Goal: Task Accomplishment & Management: Manage account settings

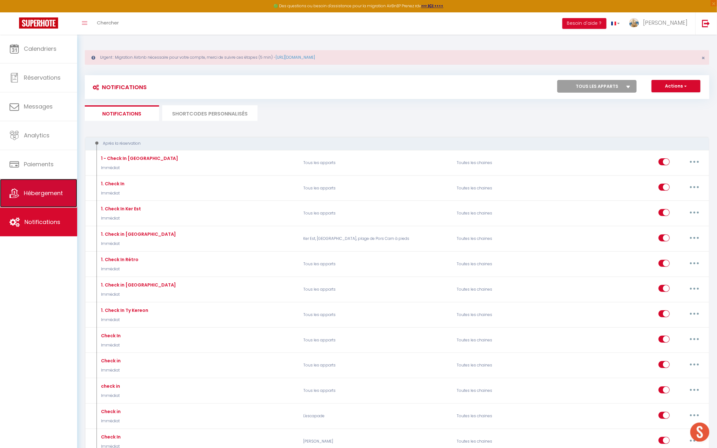
click at [36, 191] on span "Hébergement" at bounding box center [43, 193] width 39 height 8
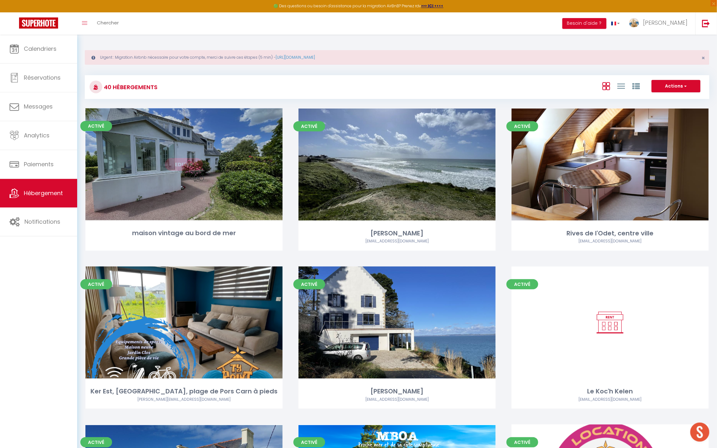
click at [197, 166] on link "Editer" at bounding box center [184, 164] width 38 height 13
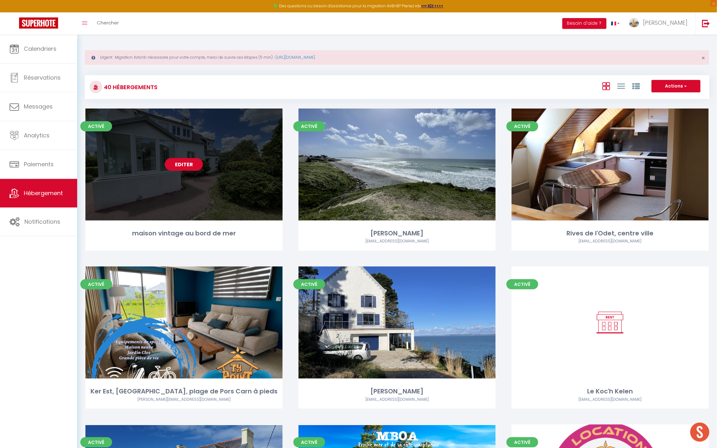
click at [197, 166] on link "Editer" at bounding box center [184, 164] width 38 height 13
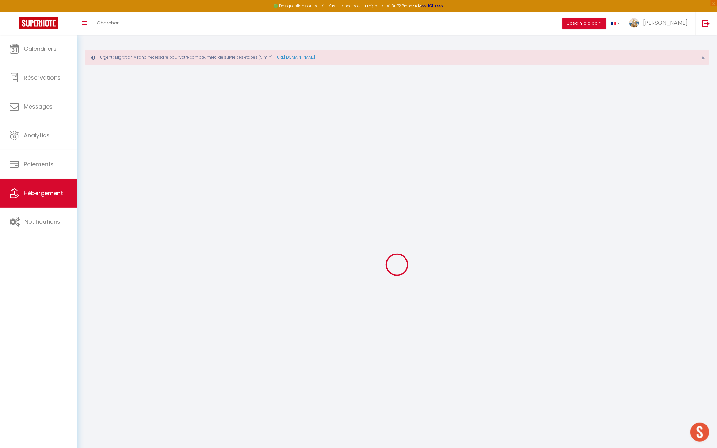
select select
checkbox input "false"
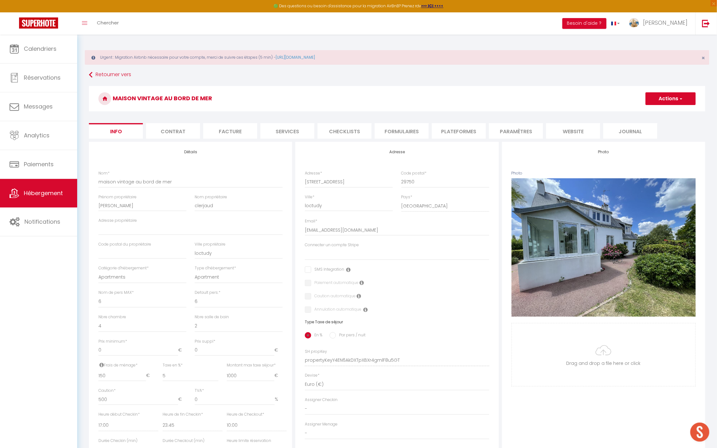
select select
checkbox input "false"
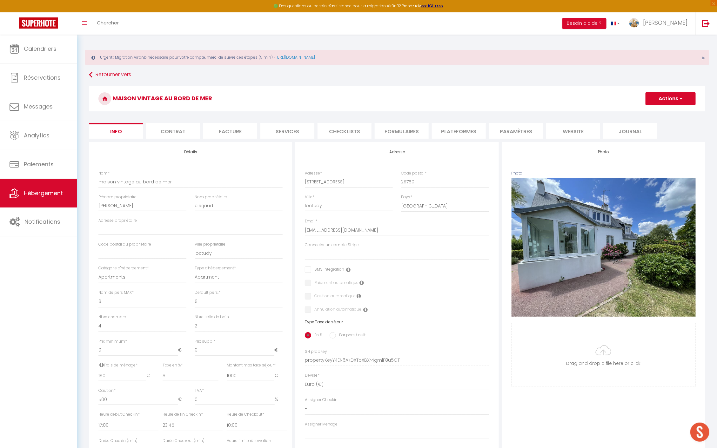
select select
checkbox input "false"
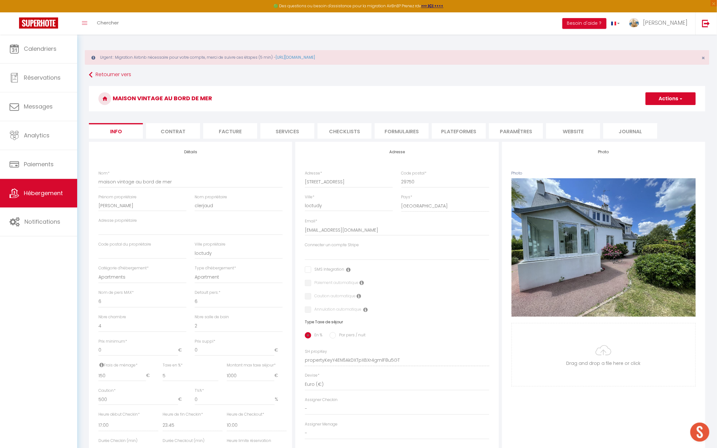
click at [451, 131] on li "Plateformes" at bounding box center [459, 131] width 54 height 16
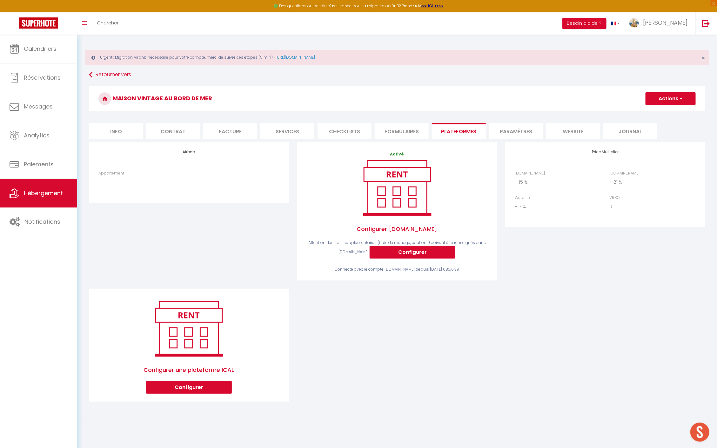
click at [164, 132] on li "Contrat" at bounding box center [173, 131] width 54 height 16
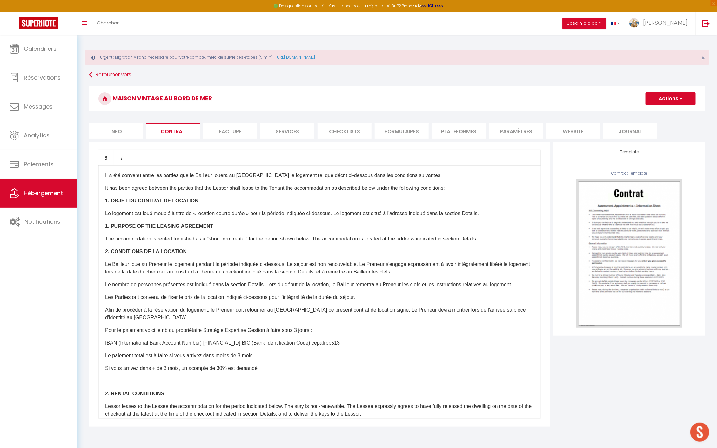
drag, startPoint x: 101, startPoint y: 330, endPoint x: 295, endPoint y: 371, distance: 197.7
click at [295, 371] on div "​Il a été convenu entre les parties que le Bailleur louera au [GEOGRAPHIC_DATA]…" at bounding box center [319, 292] width 442 height 254
drag, startPoint x: 188, startPoint y: 333, endPoint x: 121, endPoint y: 308, distance: 71.7
click at [121, 308] on p "Afin de procéder à la réservation du logement, le Preneur doit retourner au [GE…" at bounding box center [319, 313] width 429 height 15
drag, startPoint x: 103, startPoint y: 331, endPoint x: 268, endPoint y: 368, distance: 169.6
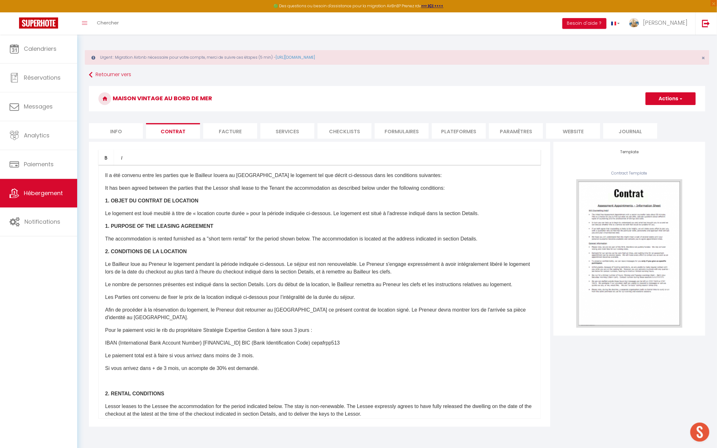
click at [268, 368] on div "​Il a été convenu entre les parties que le Bailleur louera au [GEOGRAPHIC_DATA]…" at bounding box center [319, 292] width 442 height 254
copy div "Pour le paiement voici le rib du propriétaire Stratégie Expertise Gestion à fai…"
click at [46, 194] on span "Hébergement" at bounding box center [43, 193] width 39 height 8
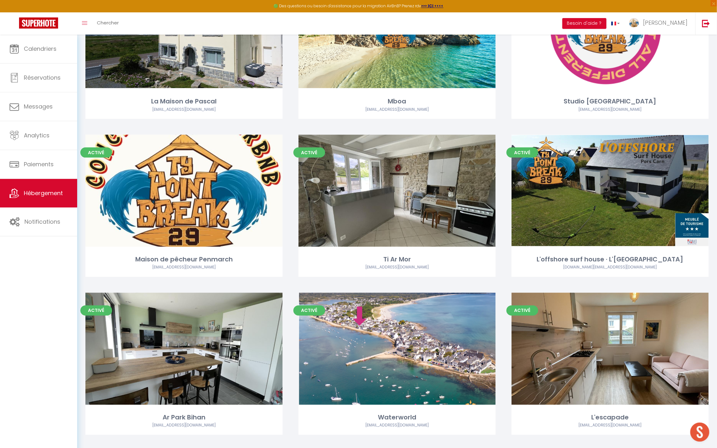
scroll to position [446, 0]
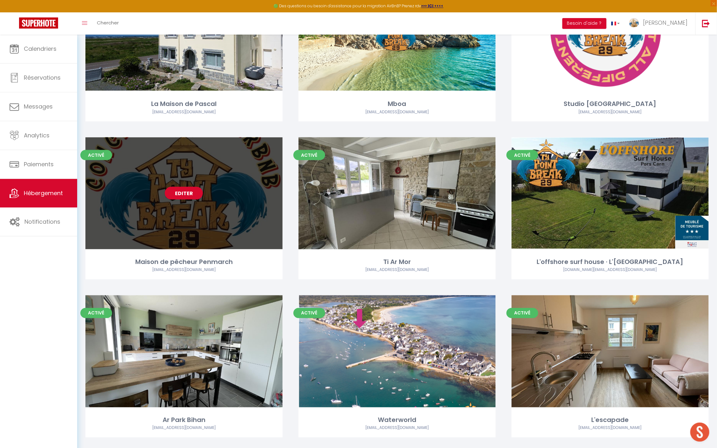
click at [181, 186] on div "Editer" at bounding box center [183, 193] width 197 height 112
click at [180, 189] on link "Editer" at bounding box center [184, 193] width 38 height 13
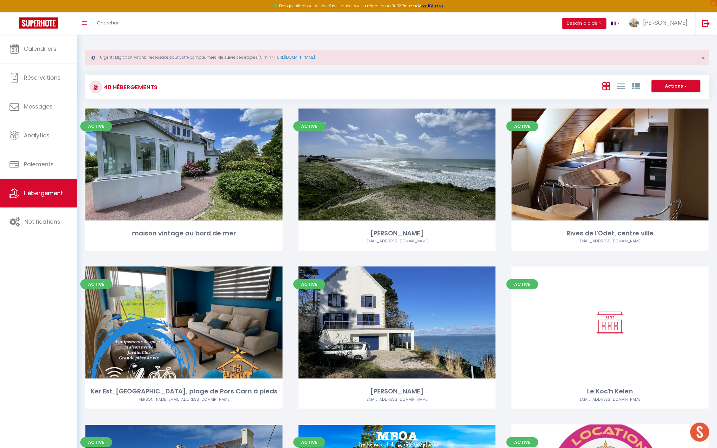
select select "3"
select select "2"
select select "1"
select select
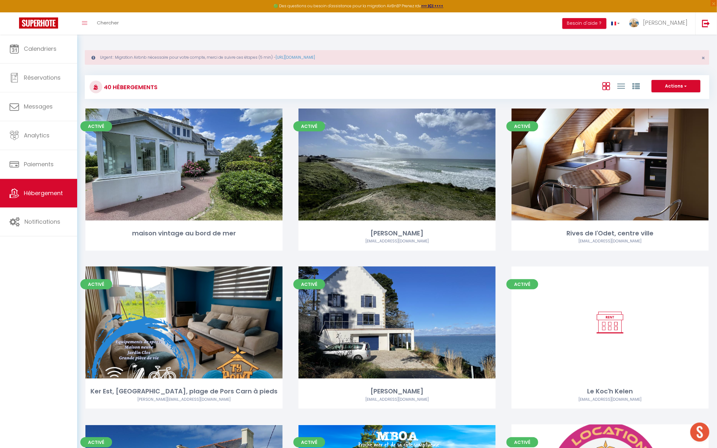
select select "28"
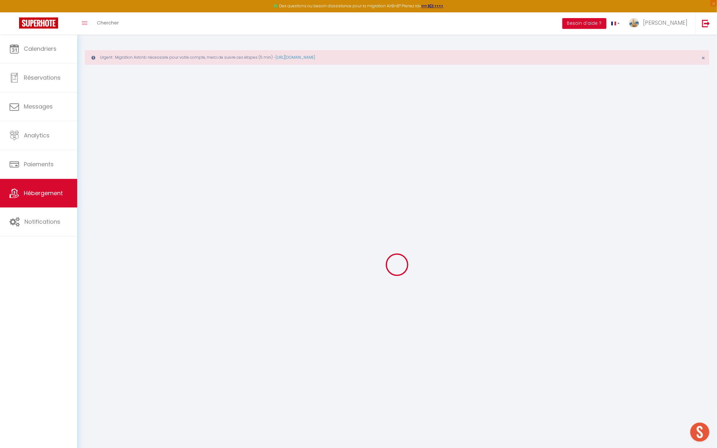
select select
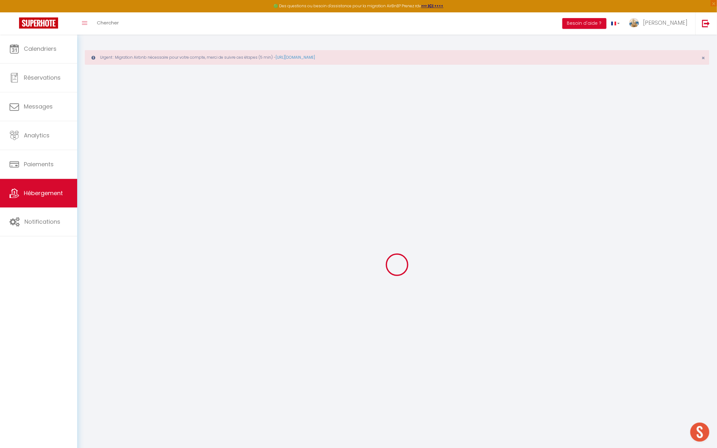
select select
checkbox input "false"
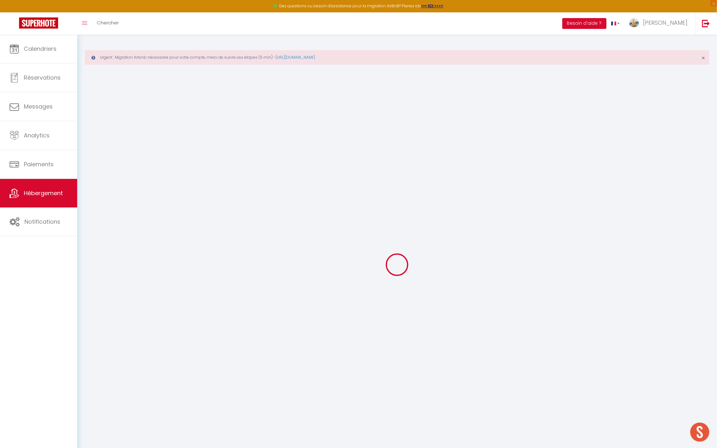
select select
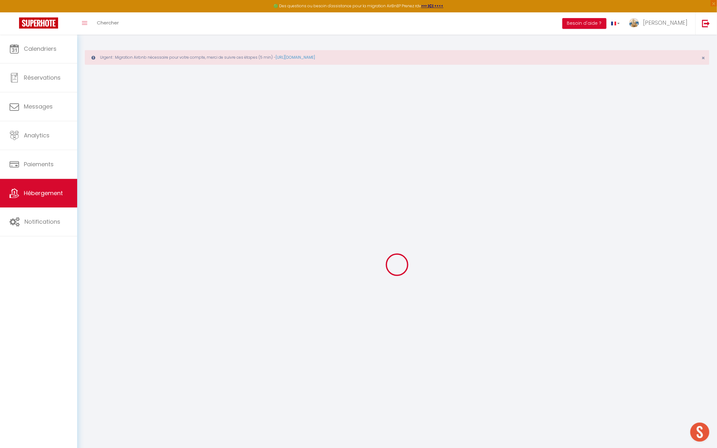
select select
checkbox input "false"
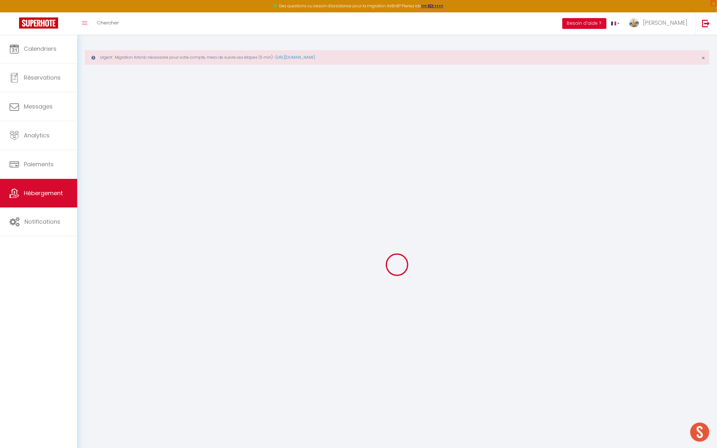
checkbox input "false"
select select
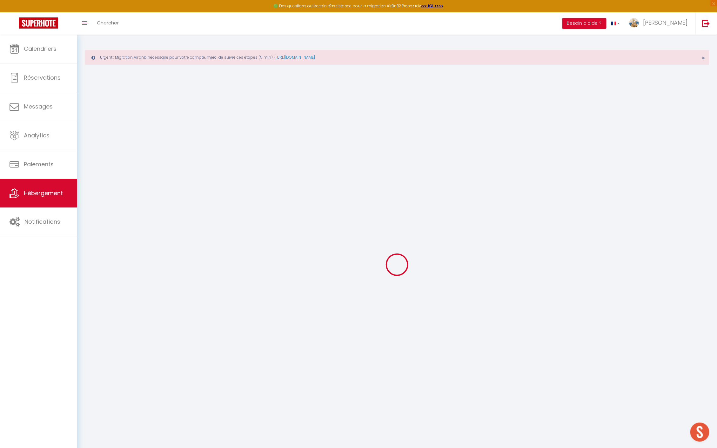
select select
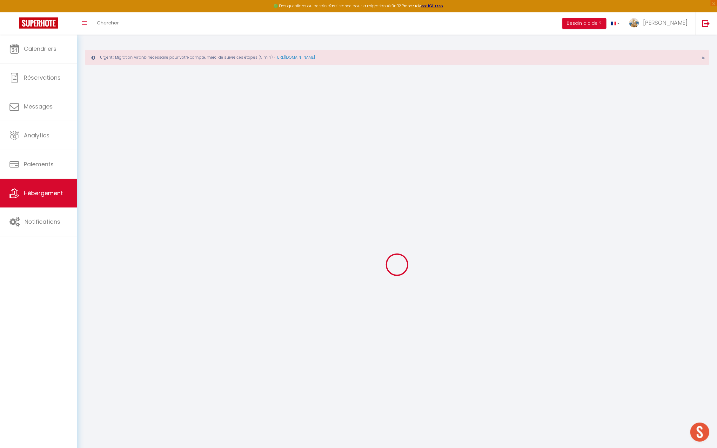
checkbox input "false"
select select
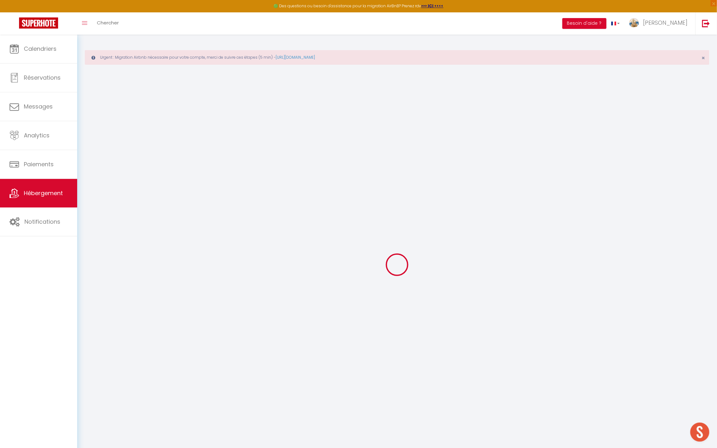
select select
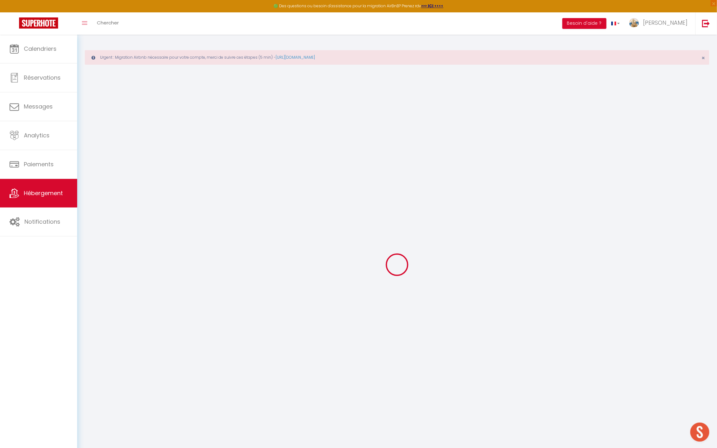
select select
checkbox input "false"
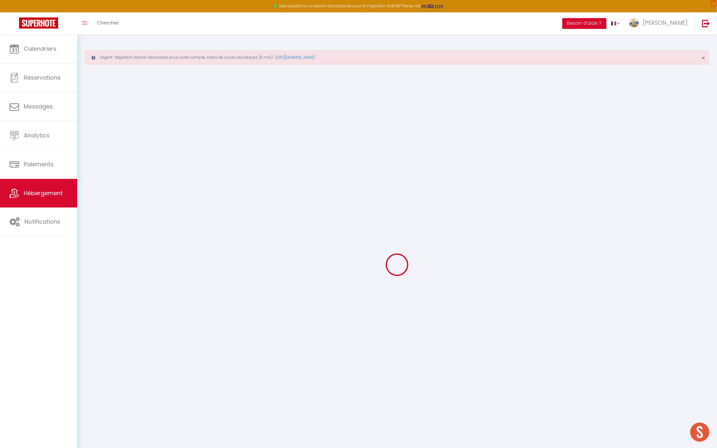
checkbox input "false"
select select
type input "Maison de pêcheur Penmarch"
type input "[PERSON_NAME]"
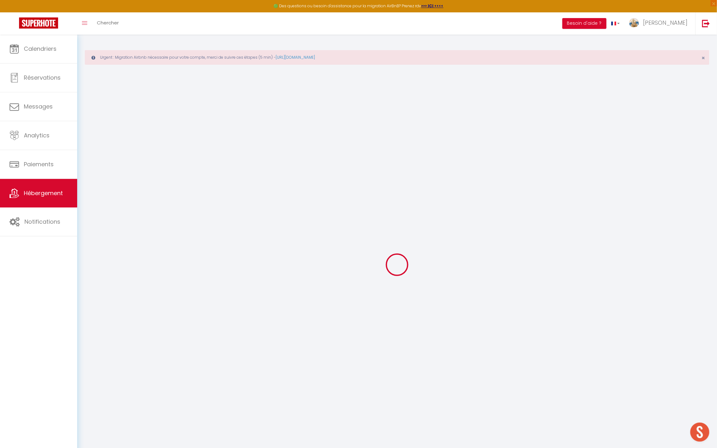
type input "corbel"
select select "houses"
select select "4"
select select "2"
type input "90"
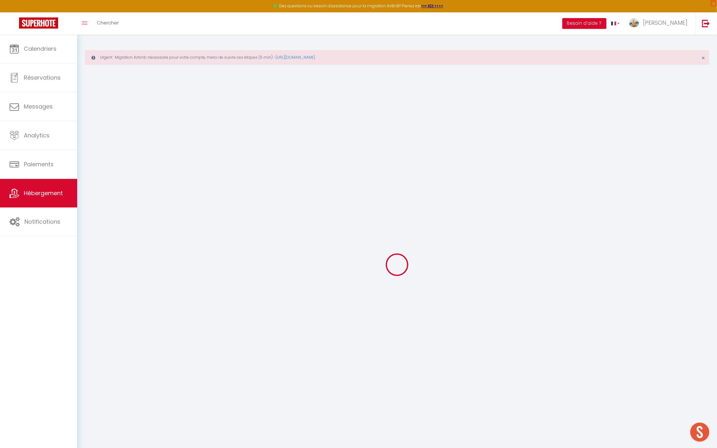
type input "120"
type input "5"
type input "1500"
type input "100"
select select
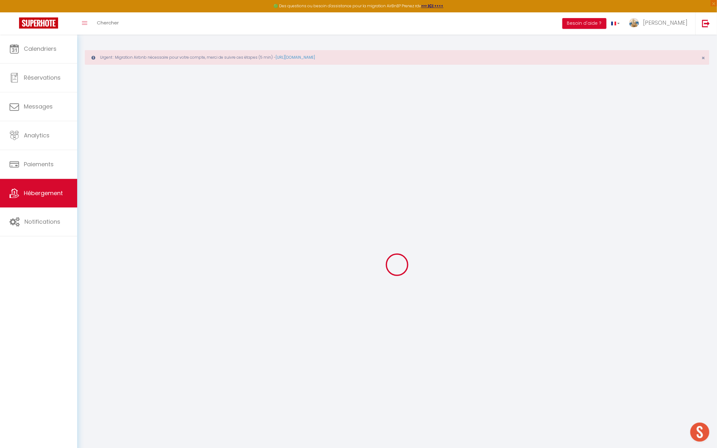
select select
type input "[STREET_ADDRESS]"
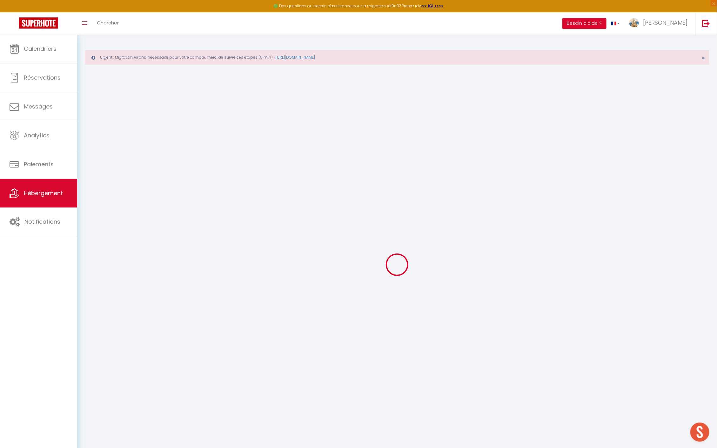
type input "29760"
type input "penmarch"
type input "[EMAIL_ADDRESS][DOMAIN_NAME]"
select select
checkbox input "false"
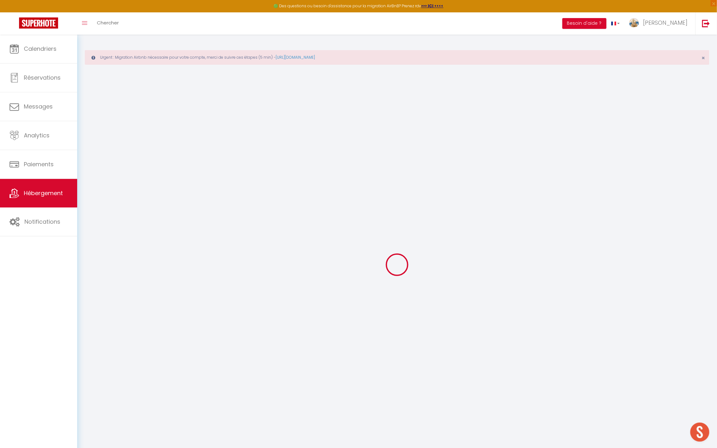
checkbox input "false"
radio input "true"
type input "0"
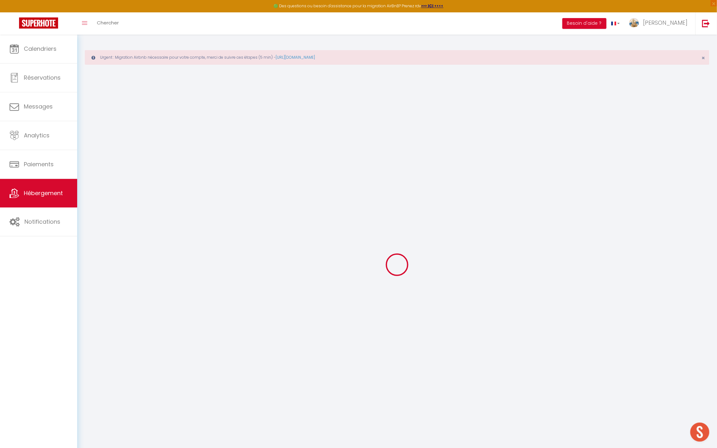
type input "0"
select select
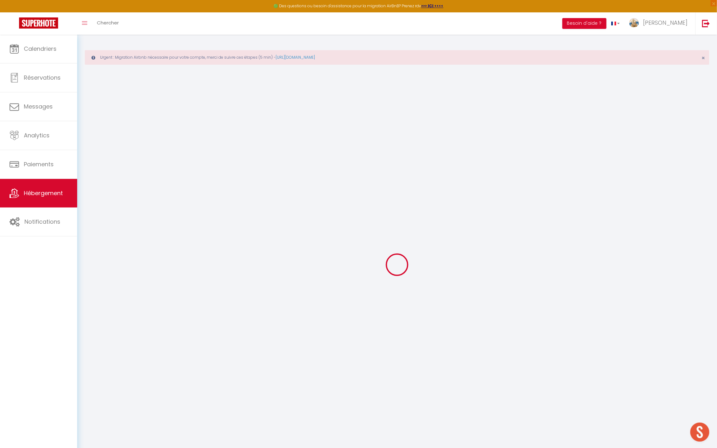
select select
checkbox input "false"
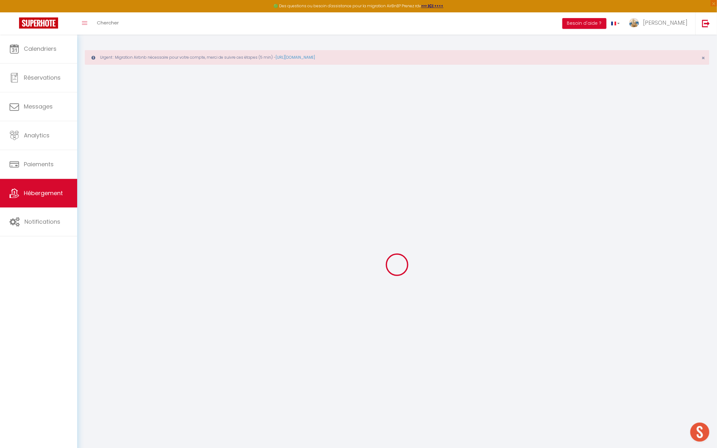
checkbox input "false"
select select
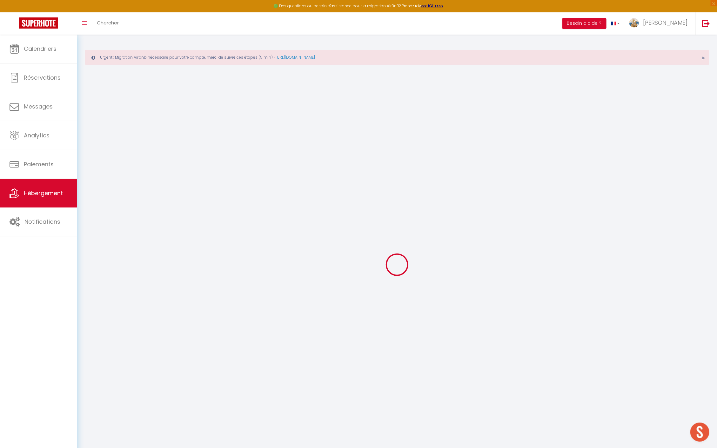
select select
checkbox input "false"
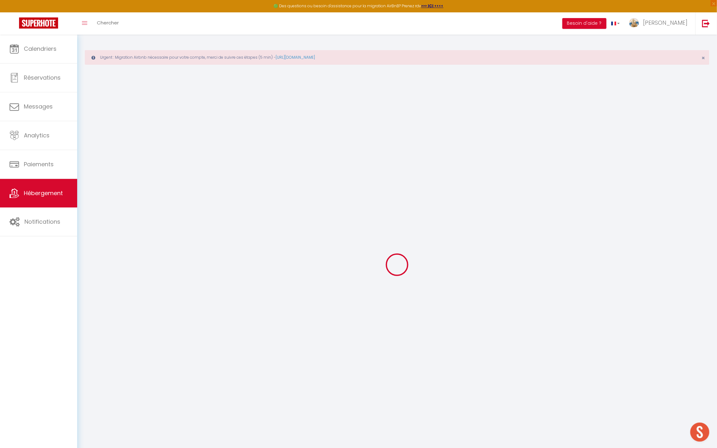
checkbox input "false"
select select
checkbox input "false"
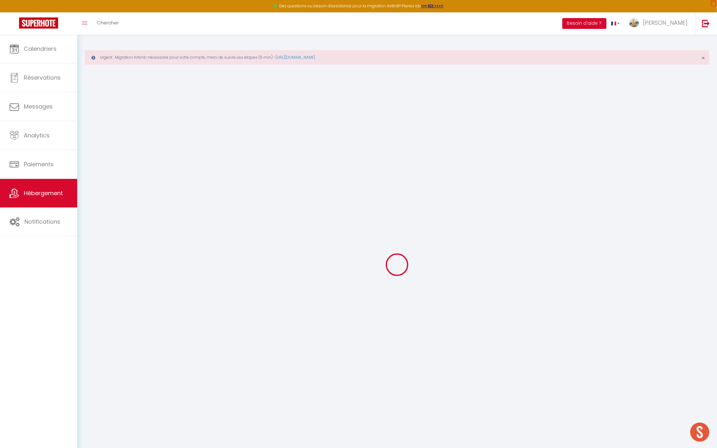
checkbox input "false"
select select
checkbox input "false"
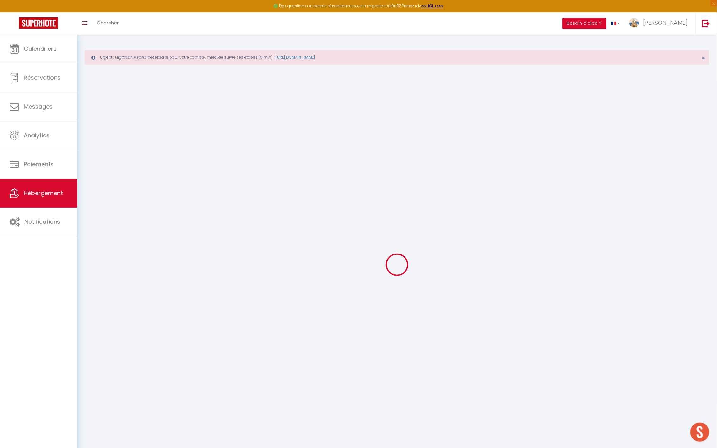
checkbox input "false"
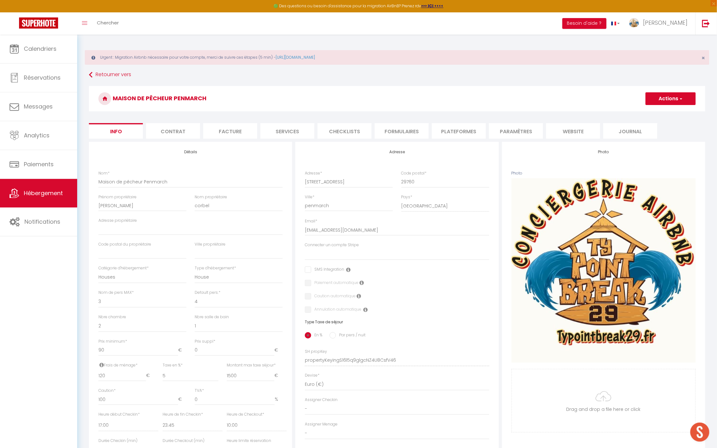
select select
checkbox input "false"
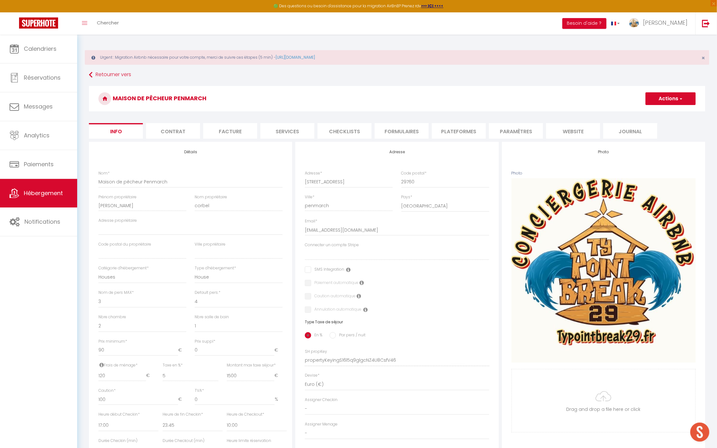
select select
checkbox input "false"
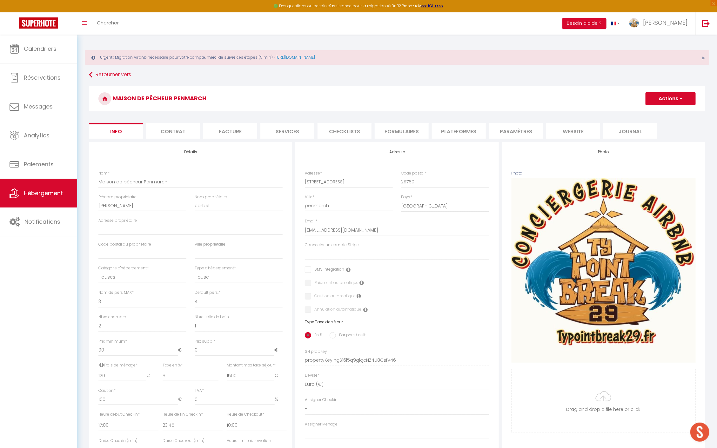
click at [169, 131] on li "Contrat" at bounding box center [173, 131] width 54 height 16
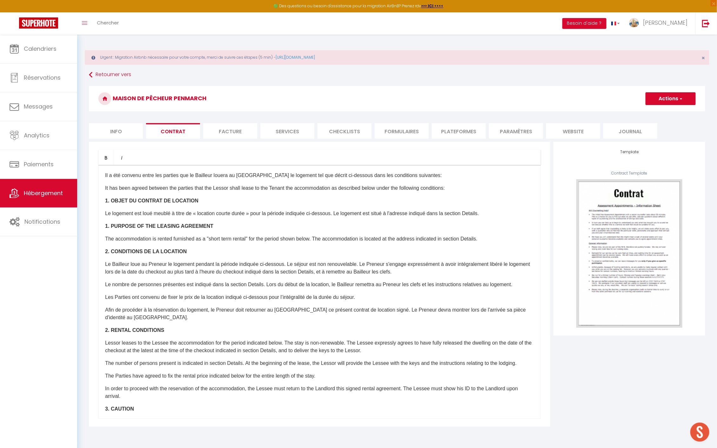
click at [153, 317] on p "Afin de procéder à la réservation du logement, le Preneur doit retourner au [GE…" at bounding box center [319, 313] width 429 height 15
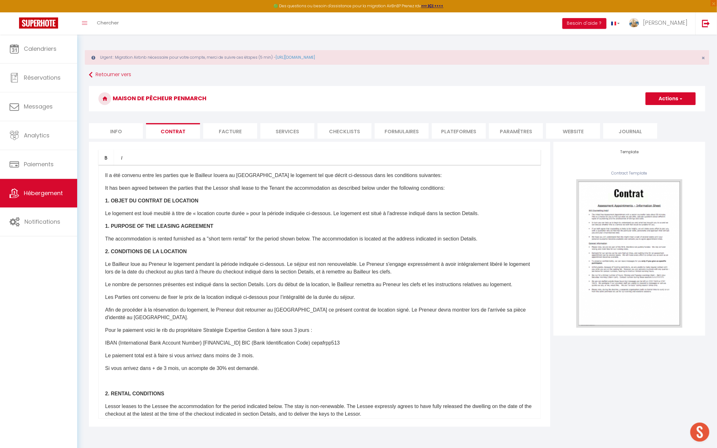
click at [266, 328] on p "Pour le paiement voici le rib du propriétaire Stratégie Expertise Gestion à fai…" at bounding box center [319, 331] width 429 height 8
drag, startPoint x: 281, startPoint y: 341, endPoint x: 290, endPoint y: 341, distance: 8.9
click at [281, 340] on p "IBAN (International Bank Account Number) [FINANCIAL_ID] BIC (Bank Identificatio…" at bounding box center [319, 343] width 429 height 8
click at [385, 342] on p "IBAN (International Bank Account Number) [FINANCIAL_ID] BIC (Bank Identificatio…" at bounding box center [319, 343] width 429 height 8
click at [659, 101] on button "Actions" at bounding box center [670, 98] width 50 height 13
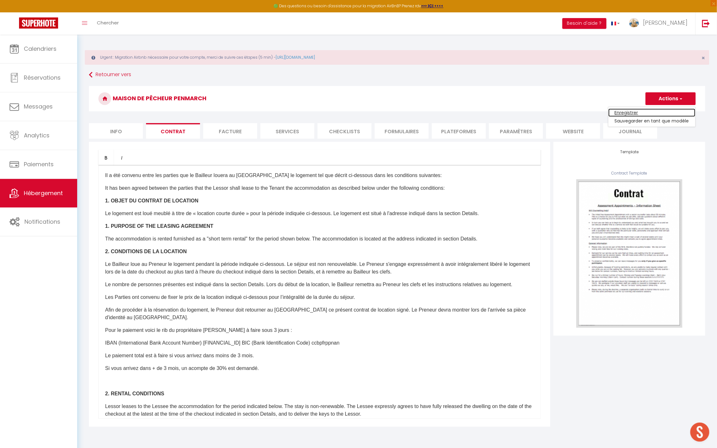
click at [633, 112] on link "Enregistrer" at bounding box center [651, 113] width 87 height 8
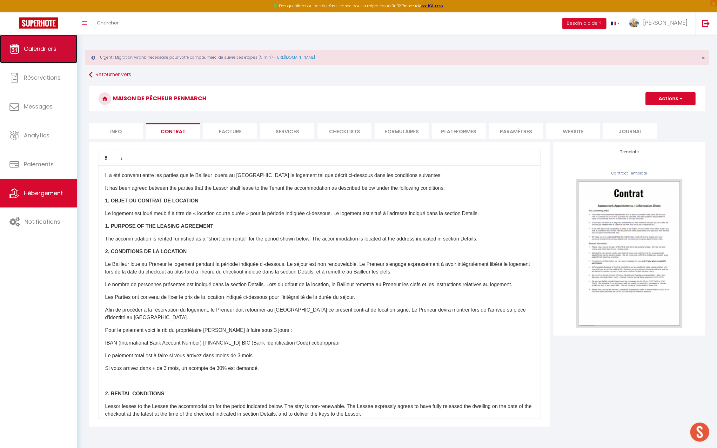
click at [38, 46] on span "Calendriers" at bounding box center [40, 49] width 33 height 8
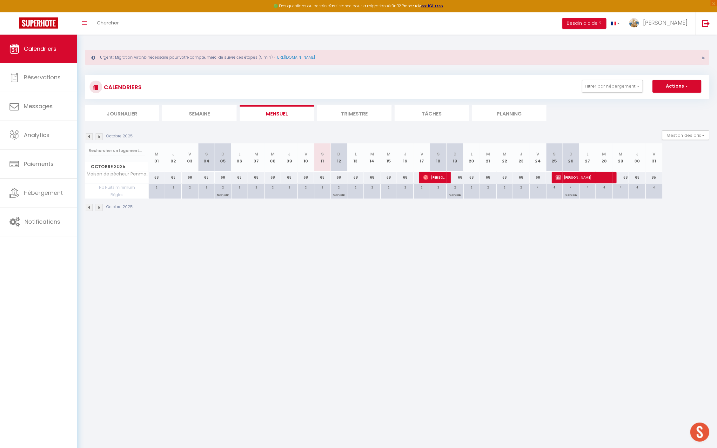
click at [100, 137] on img at bounding box center [99, 136] width 7 height 7
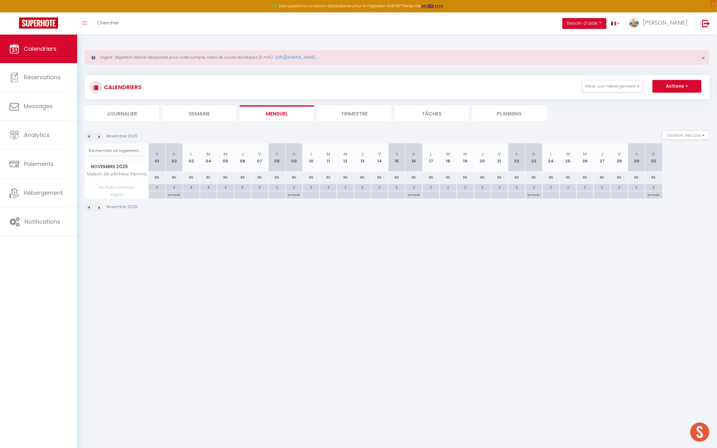
click at [89, 136] on img at bounding box center [89, 136] width 7 height 7
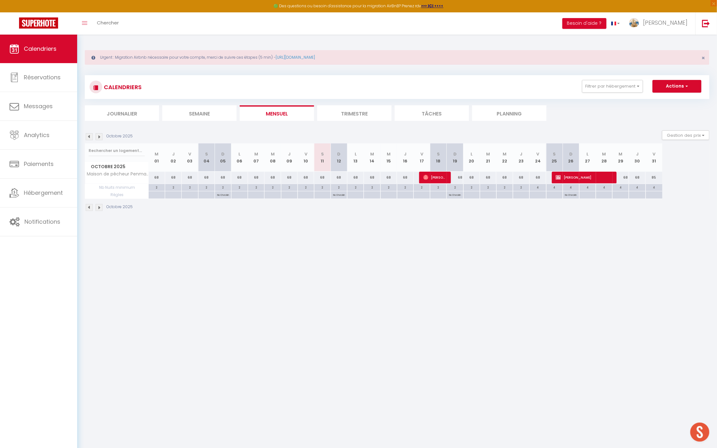
click at [103, 137] on div "Octobre 2025" at bounding box center [110, 136] width 50 height 7
click at [98, 133] on img at bounding box center [99, 136] width 7 height 7
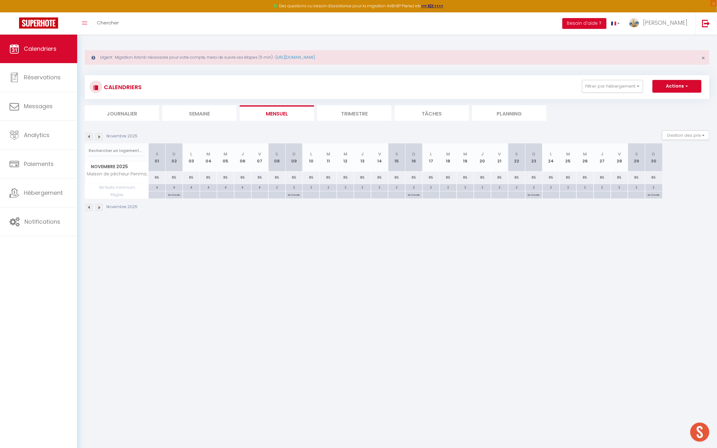
click at [98, 136] on img at bounding box center [99, 136] width 7 height 7
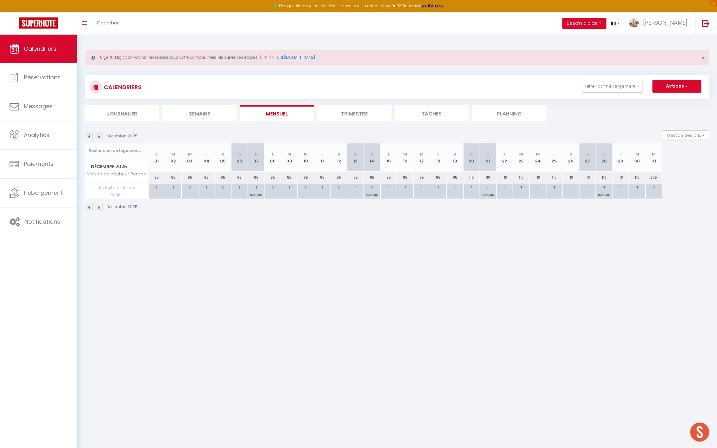
click at [98, 136] on img at bounding box center [99, 136] width 7 height 7
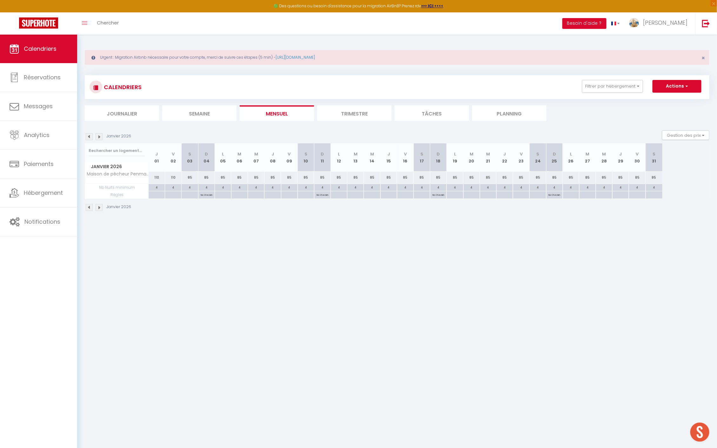
click at [99, 138] on img at bounding box center [99, 136] width 7 height 7
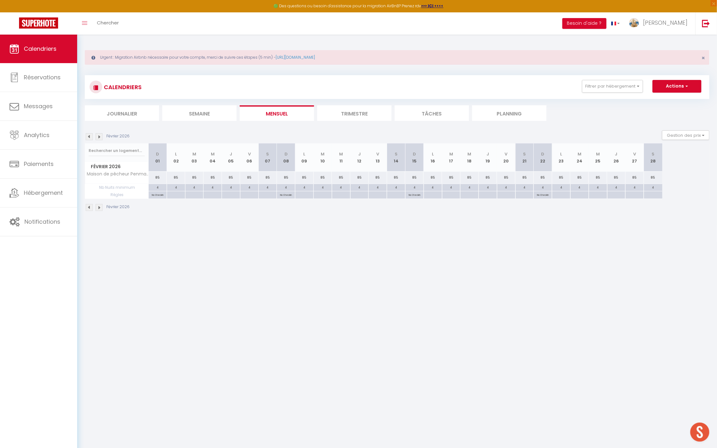
click at [99, 137] on img at bounding box center [99, 136] width 7 height 7
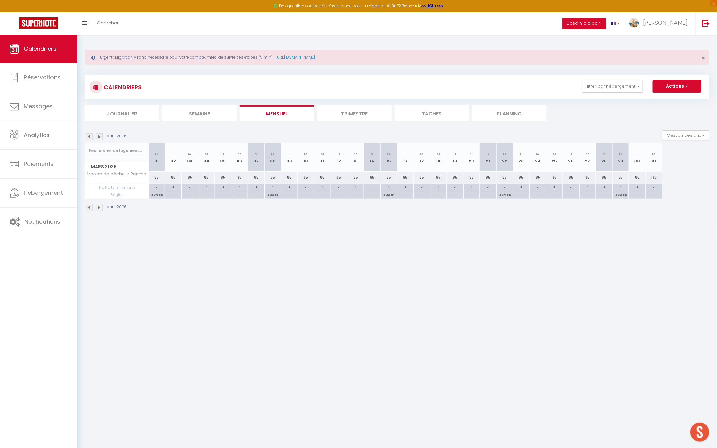
click at [99, 137] on img at bounding box center [99, 136] width 7 height 7
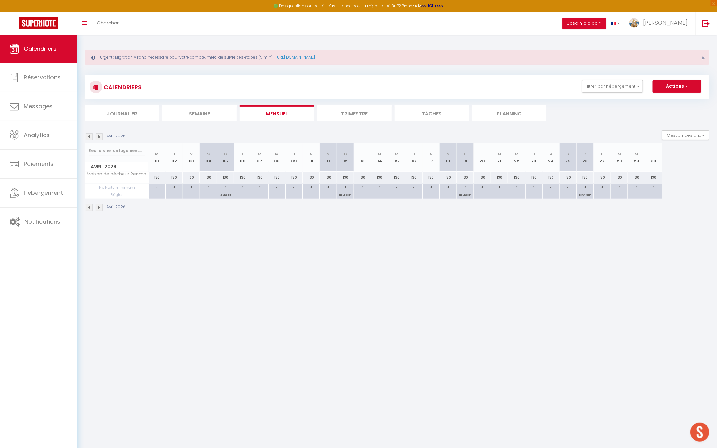
click at [98, 137] on img at bounding box center [99, 136] width 7 height 7
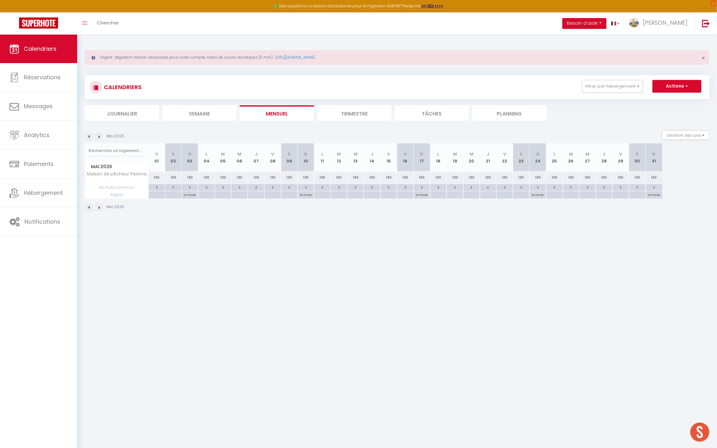
click at [98, 137] on img at bounding box center [99, 136] width 7 height 7
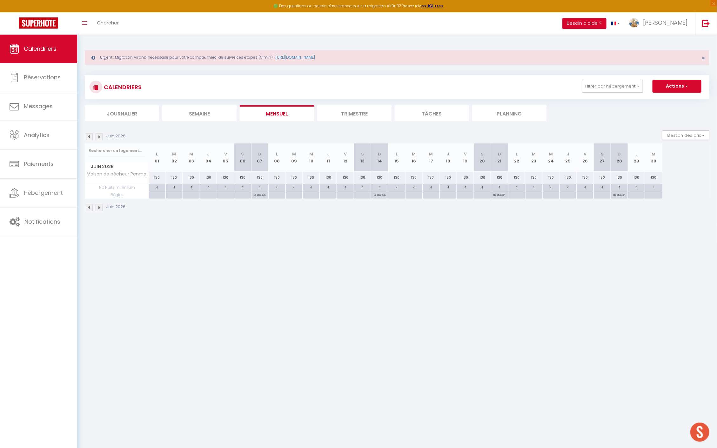
click at [98, 137] on img at bounding box center [99, 136] width 7 height 7
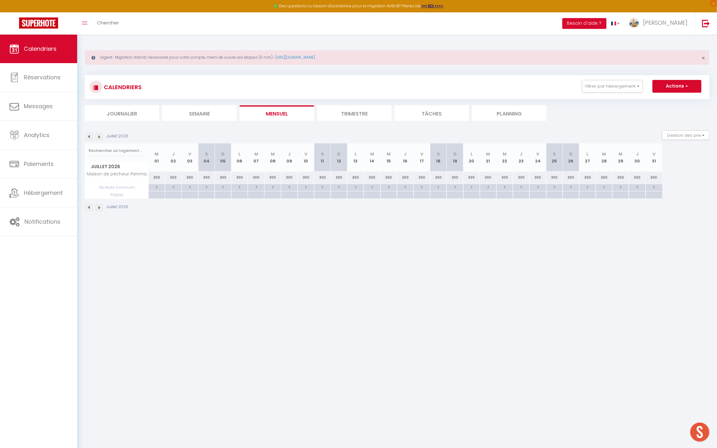
click at [100, 135] on img at bounding box center [99, 136] width 7 height 7
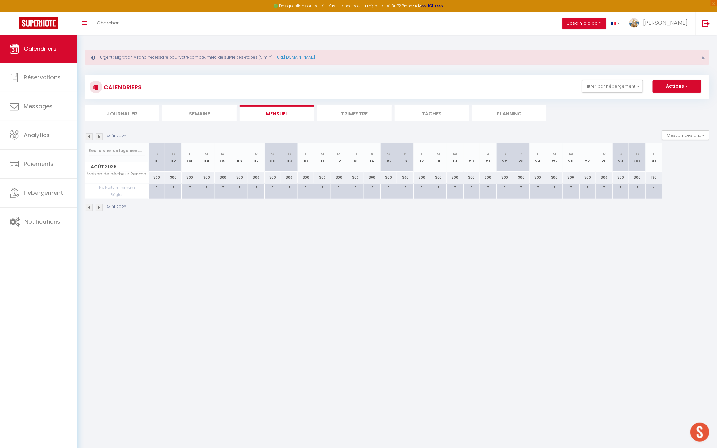
click at [89, 136] on img at bounding box center [89, 136] width 7 height 7
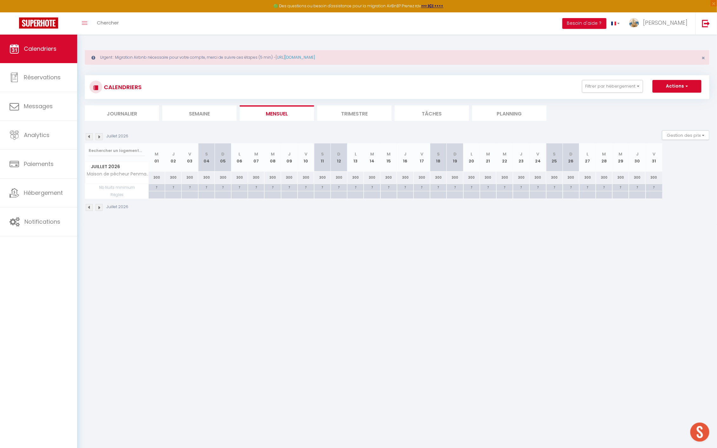
click at [89, 136] on img at bounding box center [89, 136] width 7 height 7
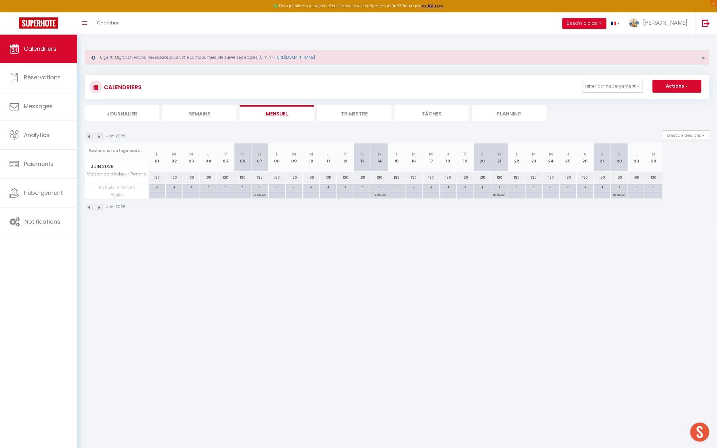
click at [89, 135] on img at bounding box center [89, 136] width 7 height 7
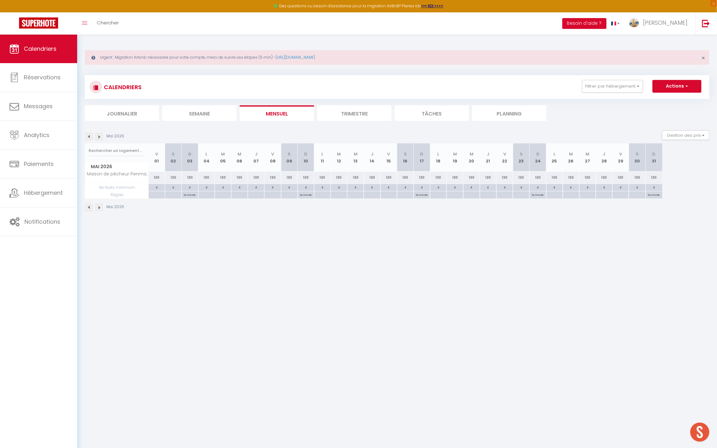
click at [89, 135] on img at bounding box center [89, 136] width 7 height 7
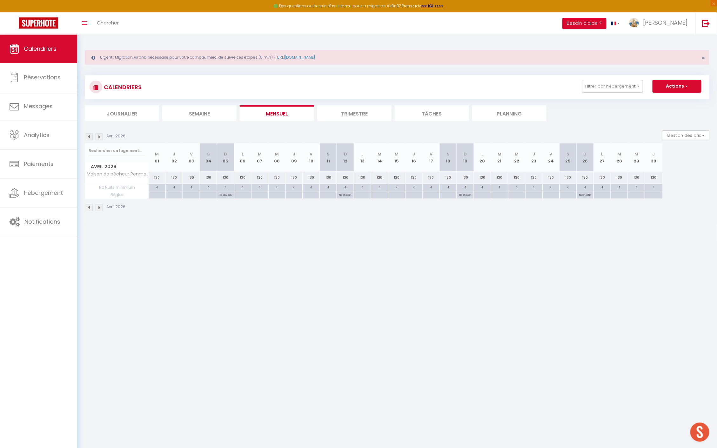
click at [99, 136] on img at bounding box center [99, 136] width 7 height 7
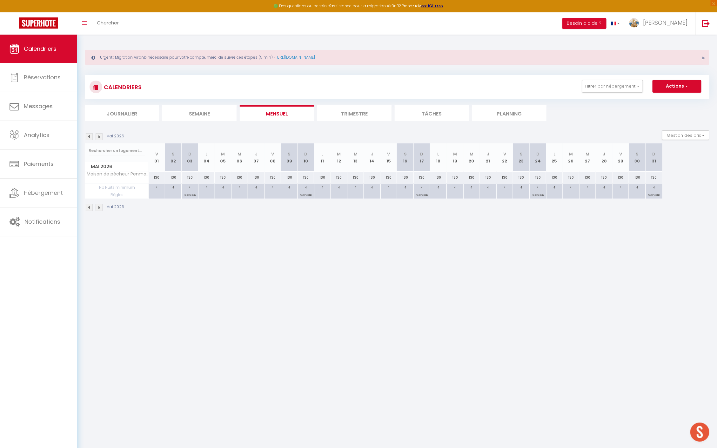
click at [99, 136] on img at bounding box center [99, 136] width 7 height 7
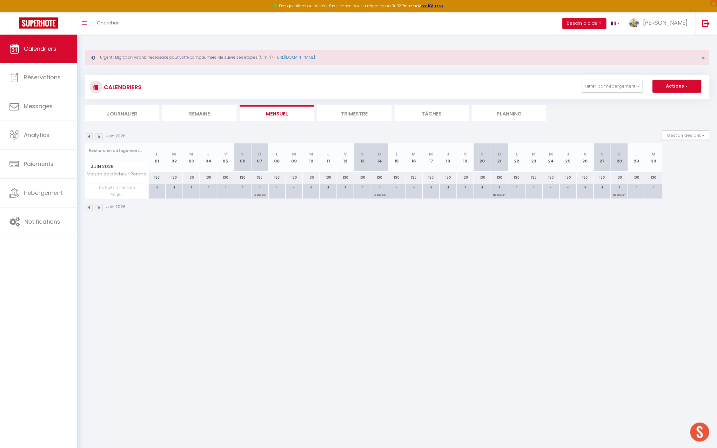
click at [99, 136] on img at bounding box center [99, 136] width 7 height 7
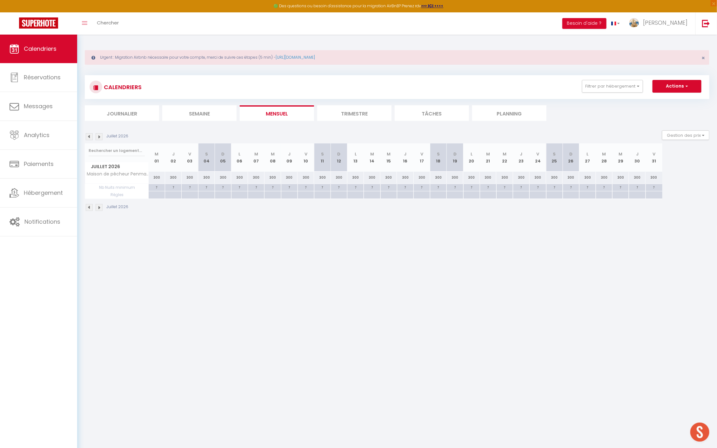
click at [86, 136] on img at bounding box center [89, 136] width 7 height 7
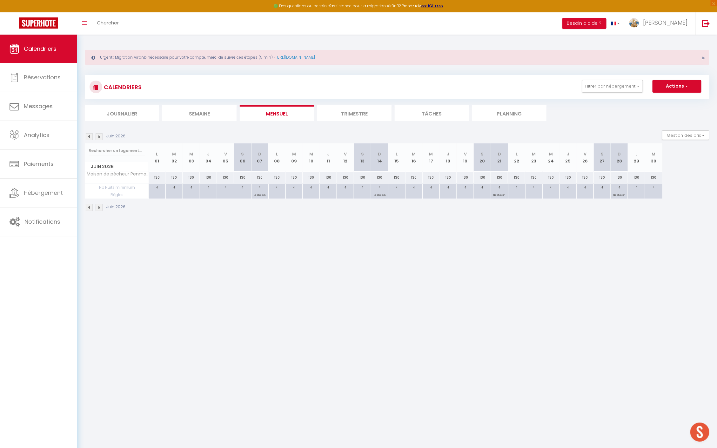
click at [98, 136] on img at bounding box center [99, 136] width 7 height 7
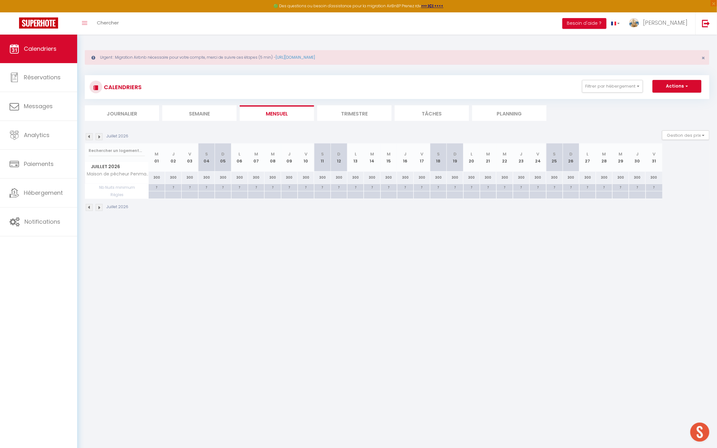
click at [157, 176] on div "300" at bounding box center [157, 178] width 17 height 12
type input "300"
type input "Mer 01 Juillet 2026"
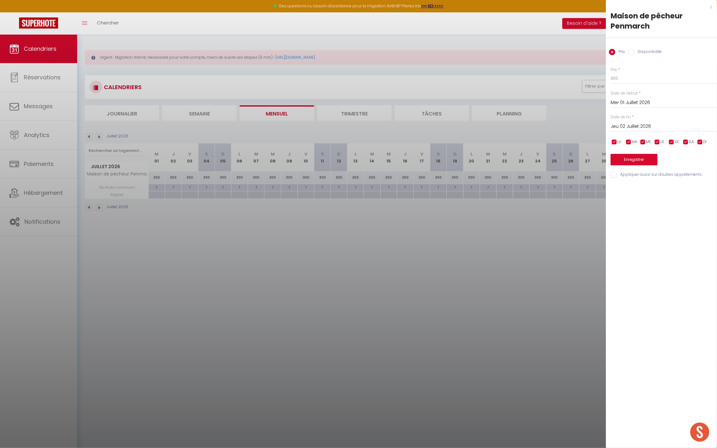
click at [673, 128] on input "Jeu 02 Juillet 2026" at bounding box center [663, 127] width 106 height 8
click at [698, 187] on span "18" at bounding box center [699, 188] width 14 height 13
type input "[DATE]"
drag, startPoint x: 627, startPoint y: 80, endPoint x: 566, endPoint y: 86, distance: 60.9
click at [587, 80] on body "🟢 Des questions ou besoin d'assistance pour la migration AirBnB? Prenez rdv >>>…" at bounding box center [358, 259] width 717 height 448
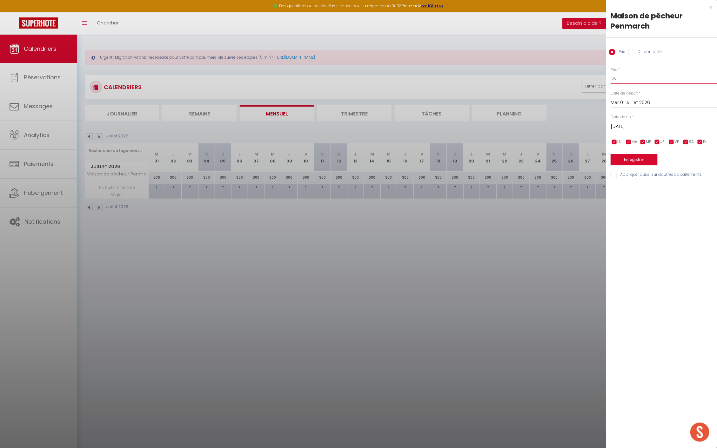
type input "160"
click at [629, 157] on button "Enregistrer" at bounding box center [633, 159] width 47 height 11
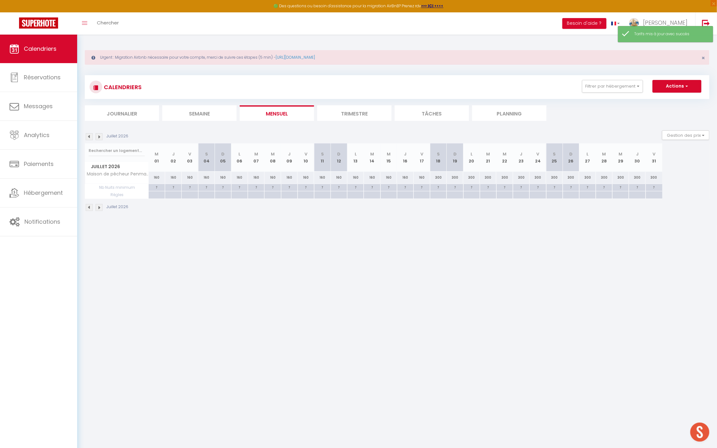
click at [435, 177] on div "300" at bounding box center [438, 178] width 17 height 12
type input "300"
type input "[DATE]"
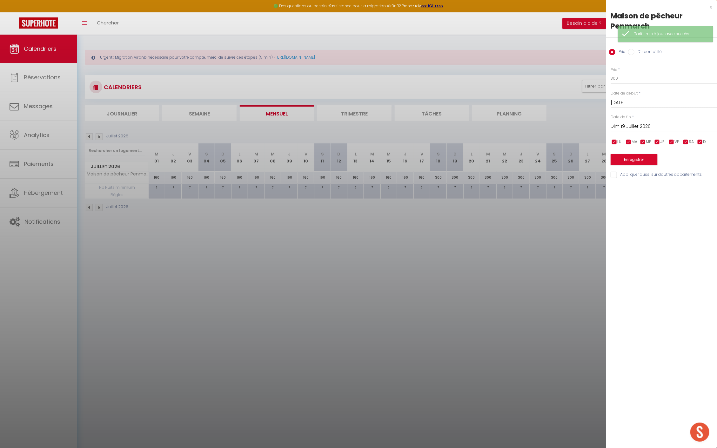
click at [676, 124] on input "Dim 19 Juillet 2026" at bounding box center [663, 127] width 106 height 8
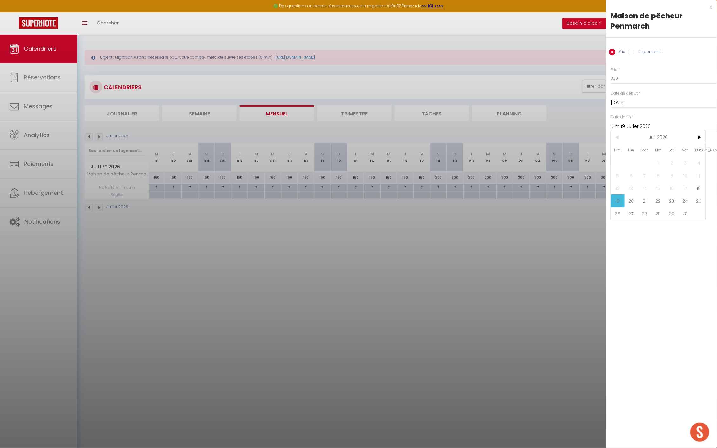
drag, startPoint x: 698, startPoint y: 200, endPoint x: 695, endPoint y: 185, distance: 15.2
click at [699, 200] on span "25" at bounding box center [699, 201] width 14 height 13
type input "[DATE]"
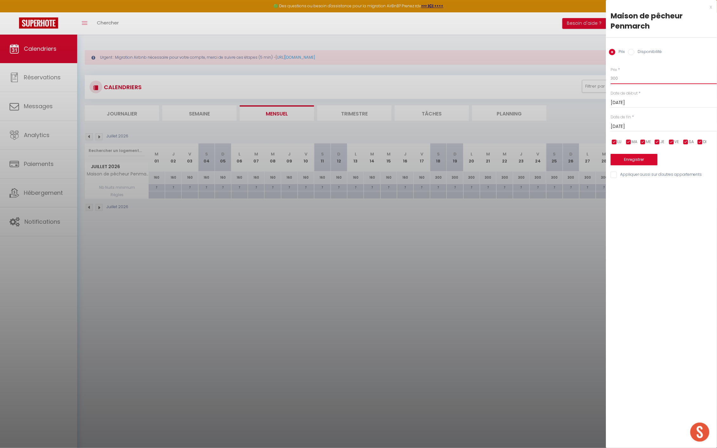
drag, startPoint x: 620, startPoint y: 78, endPoint x: 570, endPoint y: 78, distance: 49.5
click at [584, 80] on body "🟢 Des questions ou besoin d'assistance pour la migration AirBnB? Prenez rdv >>>…" at bounding box center [358, 259] width 717 height 448
type input "210"
click at [630, 157] on button "Enregistrer" at bounding box center [633, 159] width 47 height 11
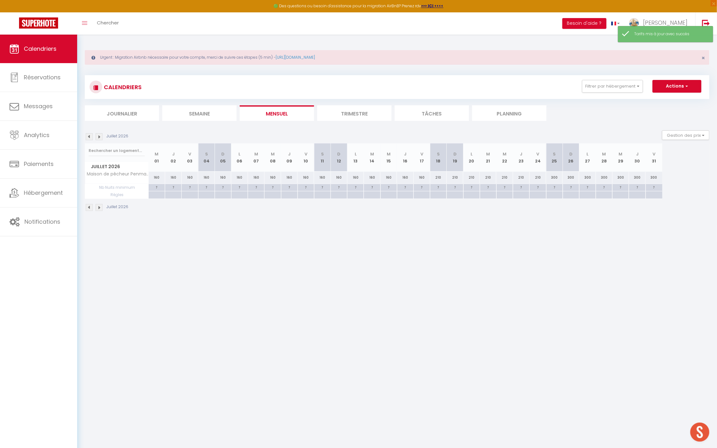
drag, startPoint x: 555, startPoint y: 177, endPoint x: 558, endPoint y: 176, distance: 3.4
click at [555, 176] on div "300" at bounding box center [554, 178] width 17 height 12
type input "300"
type input "[DATE]"
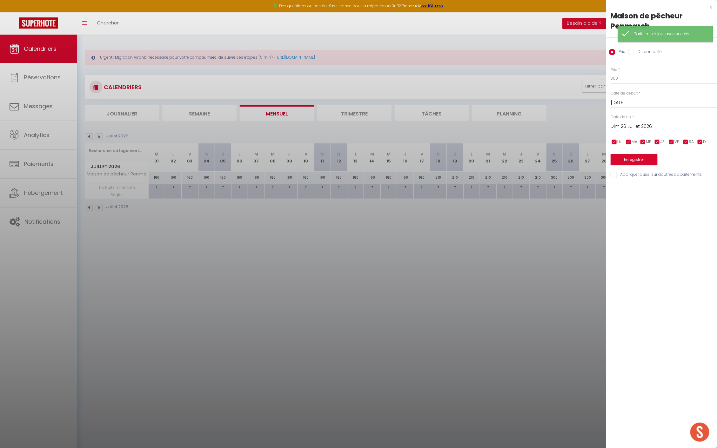
drag, startPoint x: 663, startPoint y: 129, endPoint x: 666, endPoint y: 127, distance: 4.4
click at [663, 129] on input "Dim 26 Juillet 2026" at bounding box center [663, 127] width 106 height 8
click at [702, 135] on span ">" at bounding box center [699, 137] width 14 height 13
click at [701, 198] on span "22" at bounding box center [699, 201] width 14 height 13
type input "[DATE]"
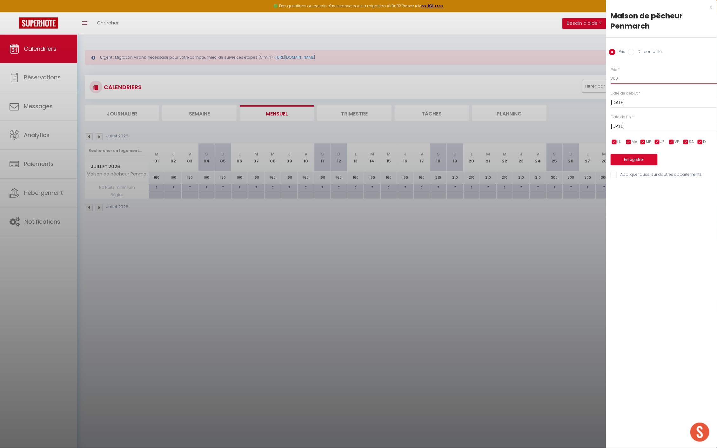
drag, startPoint x: 627, startPoint y: 75, endPoint x: 577, endPoint y: 79, distance: 50.3
click at [586, 76] on body "🟢 Des questions ou besoin d'assistance pour la migration AirBnB? Prenez rdv >>>…" at bounding box center [358, 259] width 717 height 448
type input "265"
click at [634, 159] on button "Enregistrer" at bounding box center [633, 159] width 47 height 11
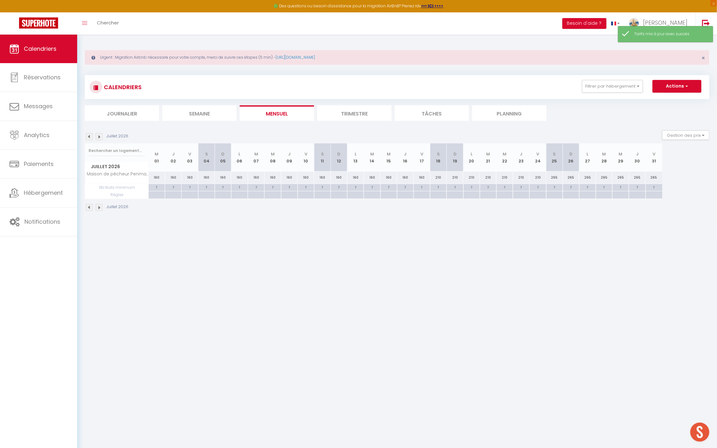
click at [97, 136] on img at bounding box center [99, 136] width 7 height 7
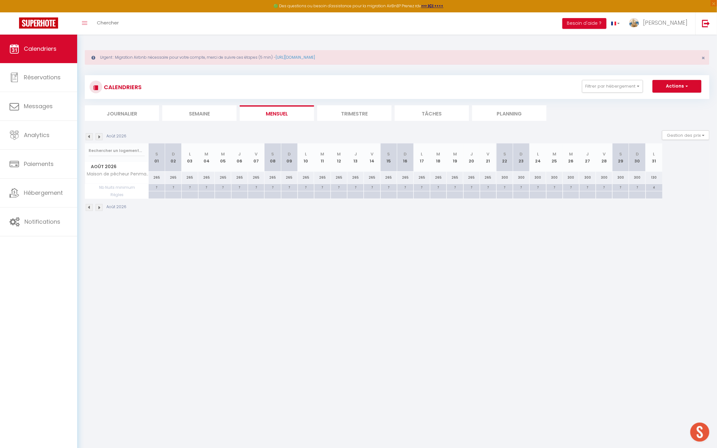
click at [501, 176] on div "300" at bounding box center [504, 178] width 17 height 12
type input "300"
type input "[DATE]"
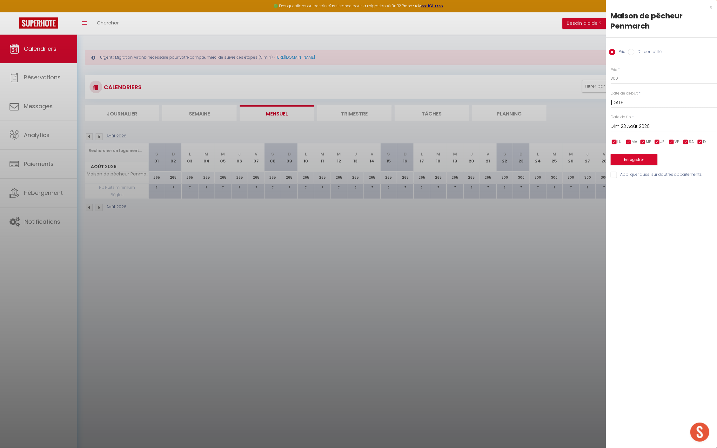
click at [670, 128] on input "Dim 23 Août 2026" at bounding box center [663, 127] width 106 height 8
click at [634, 227] on span "31" at bounding box center [631, 226] width 14 height 13
type input "Lun 31 Août 2026"
drag, startPoint x: 626, startPoint y: 75, endPoint x: 577, endPoint y: 80, distance: 49.1
click at [579, 79] on body "🟢 Des questions ou besoin d'assistance pour la migration AirBnB? Prenez rdv >>>…" at bounding box center [358, 259] width 717 height 448
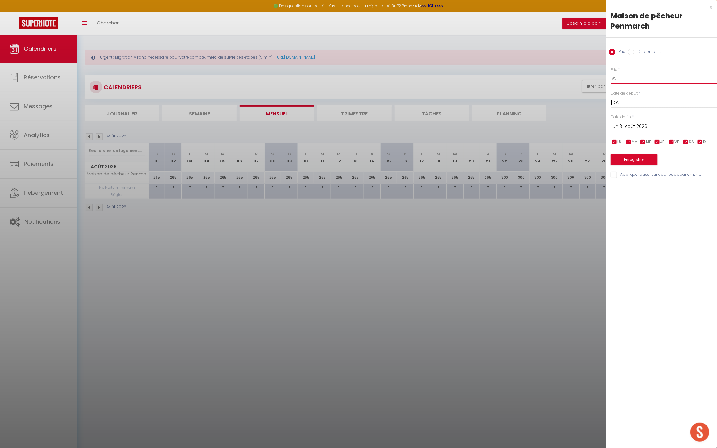
type input "195"
click at [627, 163] on button "Enregistrer" at bounding box center [633, 159] width 47 height 11
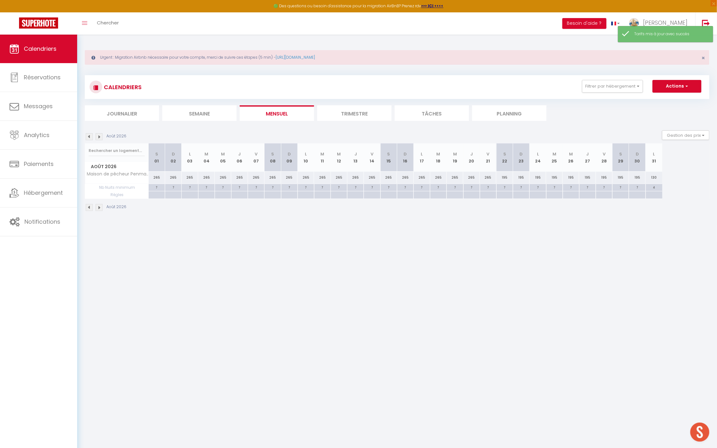
click at [654, 178] on div "130" at bounding box center [653, 178] width 17 height 12
type input "130"
type input "Lun 31 Août 2026"
type input "[DATE]"
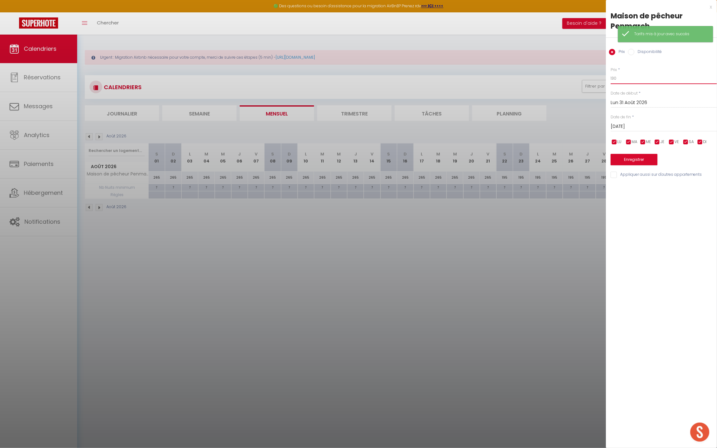
drag, startPoint x: 625, startPoint y: 78, endPoint x: 601, endPoint y: 78, distance: 23.5
click at [601, 78] on body "🟢 Des questions ou besoin d'assistance pour la migration AirBnB? Prenez rdv >>>…" at bounding box center [358, 259] width 717 height 448
type input "195"
click at [632, 156] on button "Enregistrer" at bounding box center [633, 159] width 47 height 11
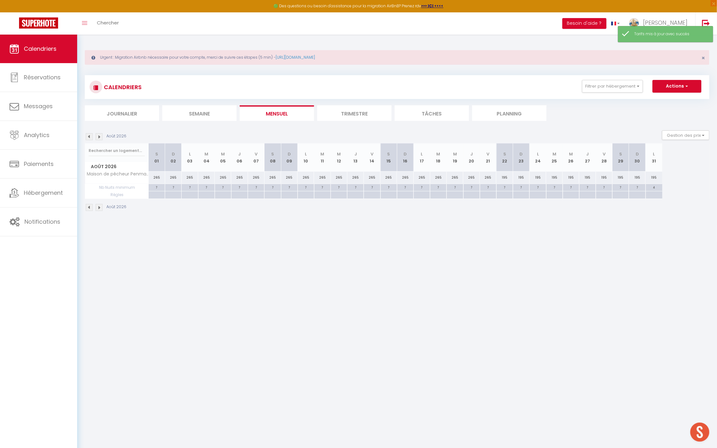
click at [102, 136] on img at bounding box center [99, 136] width 7 height 7
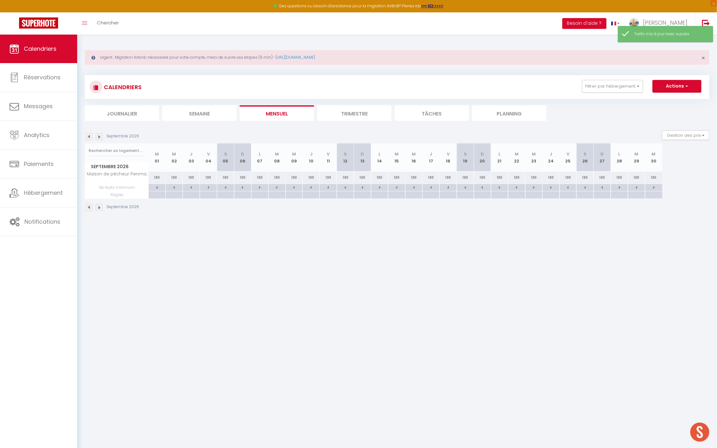
click at [88, 137] on img at bounding box center [89, 136] width 7 height 7
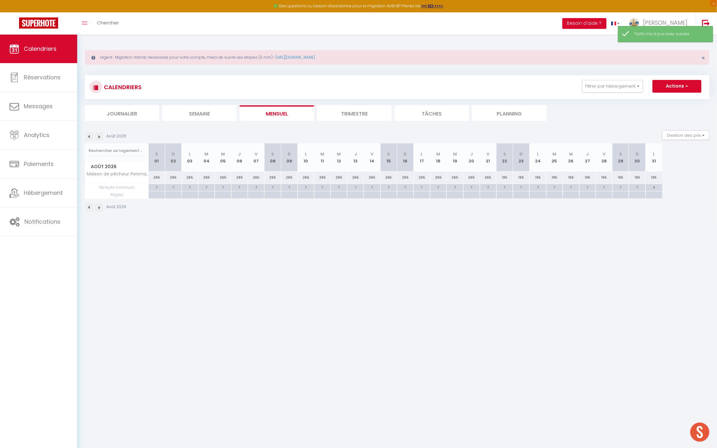
click at [88, 137] on img at bounding box center [89, 136] width 7 height 7
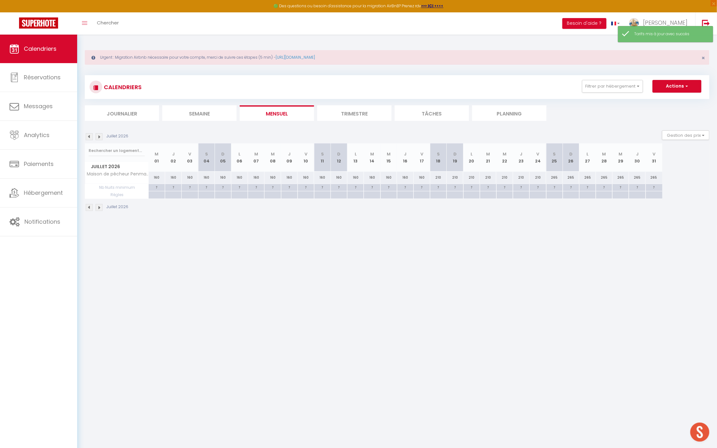
click at [88, 137] on img at bounding box center [89, 136] width 7 height 7
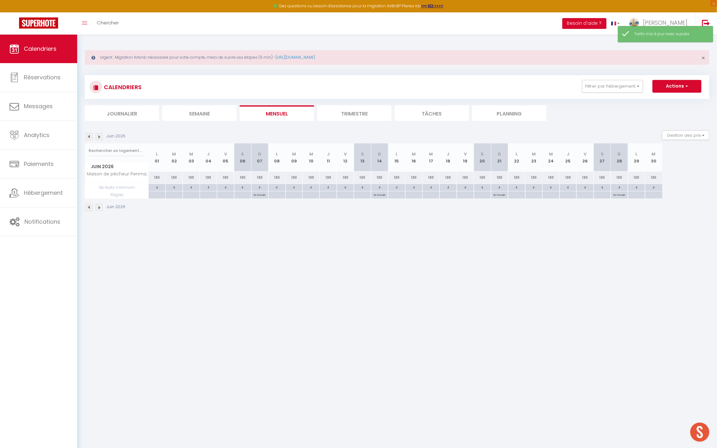
click at [88, 137] on img at bounding box center [89, 136] width 7 height 7
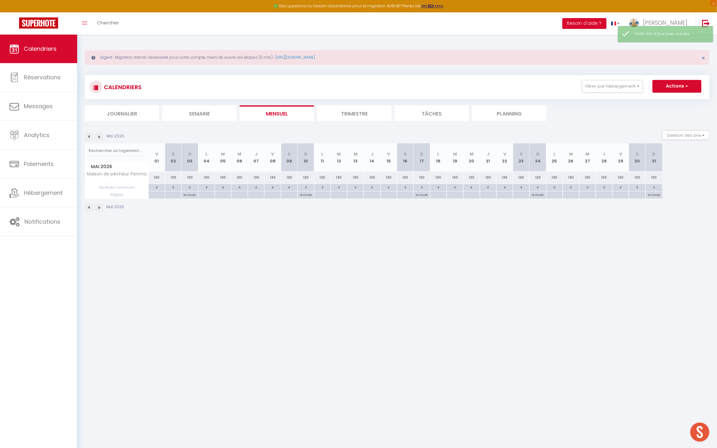
click at [88, 137] on img at bounding box center [89, 136] width 7 height 7
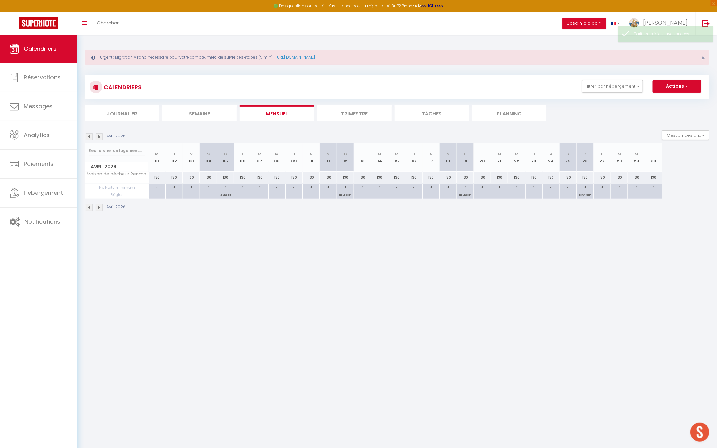
click at [88, 137] on img at bounding box center [89, 136] width 7 height 7
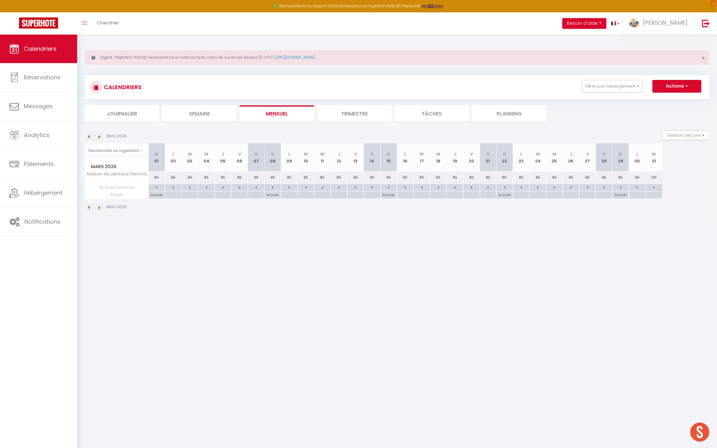
click at [88, 137] on img at bounding box center [89, 136] width 7 height 7
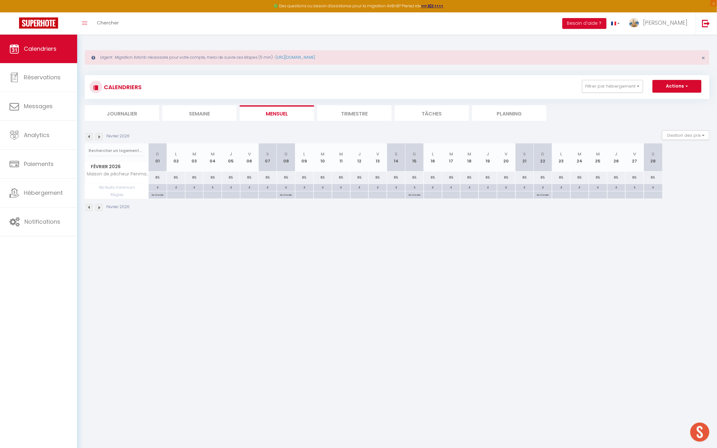
click at [88, 137] on img at bounding box center [89, 136] width 7 height 7
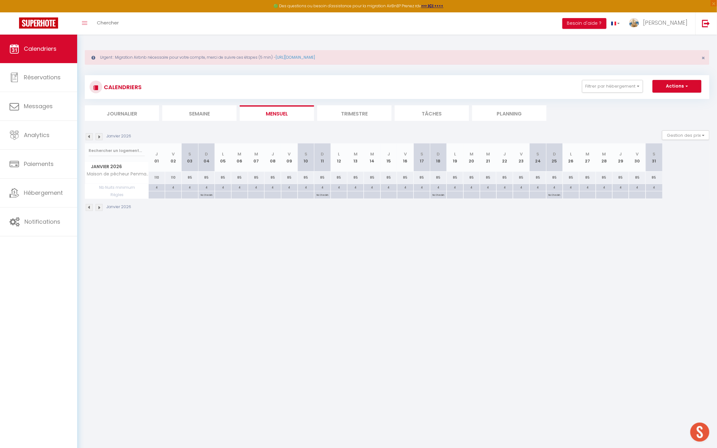
click at [88, 137] on img at bounding box center [89, 136] width 7 height 7
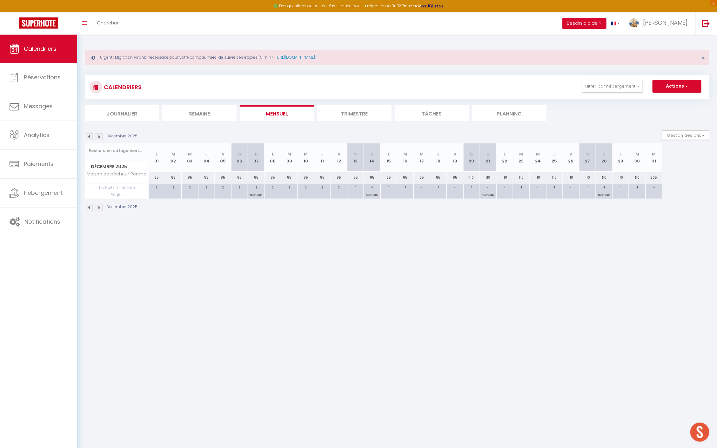
click at [88, 137] on img at bounding box center [89, 136] width 7 height 7
